Goal: Find specific page/section: Find specific page/section

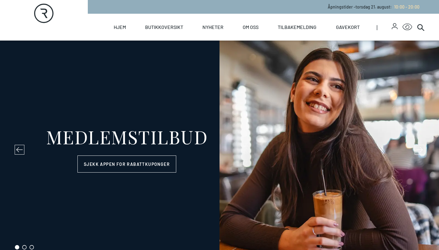
select select "NO"
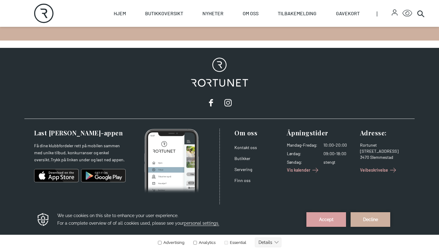
scroll to position [1013, 0]
drag, startPoint x: 315, startPoint y: 216, endPoint x: 306, endPoint y: 414, distance: 197.9
click at [315, 216] on button "Accept" at bounding box center [327, 219] width 40 height 15
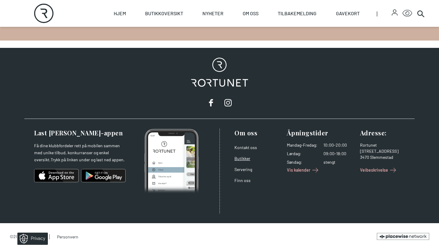
click at [242, 156] on link "Butikker" at bounding box center [243, 158] width 16 height 5
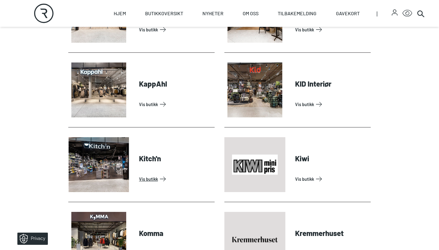
scroll to position [759, 0]
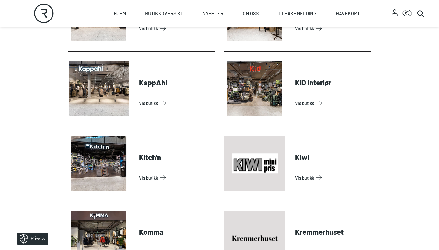
click at [165, 102] on link "Vis butikk" at bounding box center [175, 103] width 73 height 10
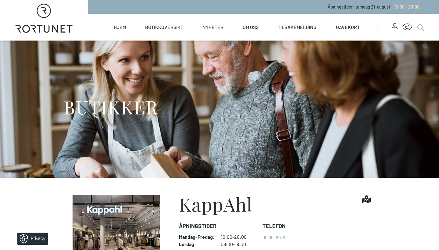
click at [420, 27] on icon at bounding box center [420, 26] width 7 height 7
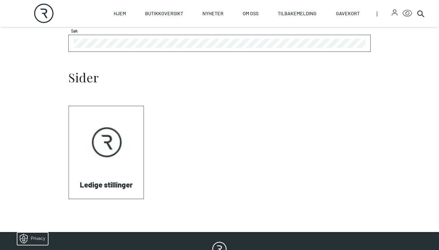
scroll to position [195, 0]
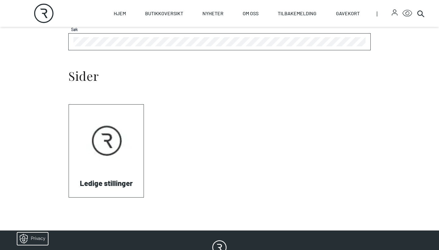
click at [69, 197] on link "Visit: Ledige stillinger" at bounding box center [69, 197] width 0 height 0
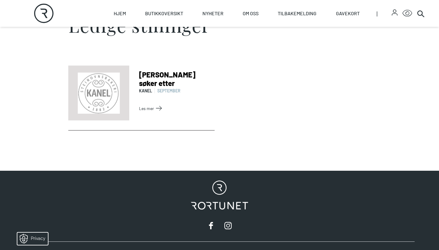
scroll to position [182, 0]
